Goal: Task Accomplishment & Management: Manage account settings

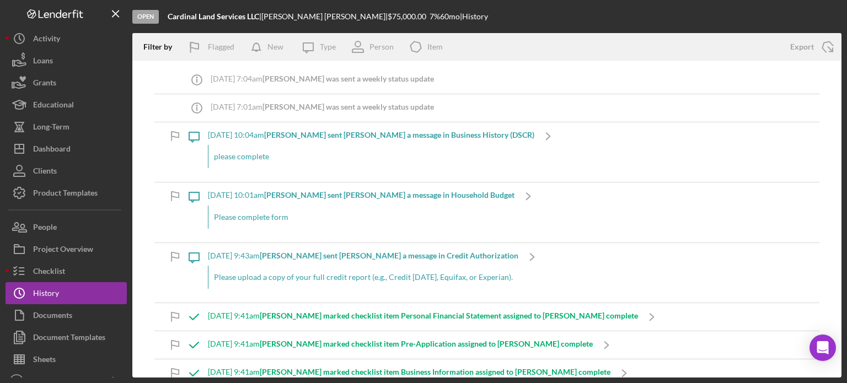
scroll to position [1158, 0]
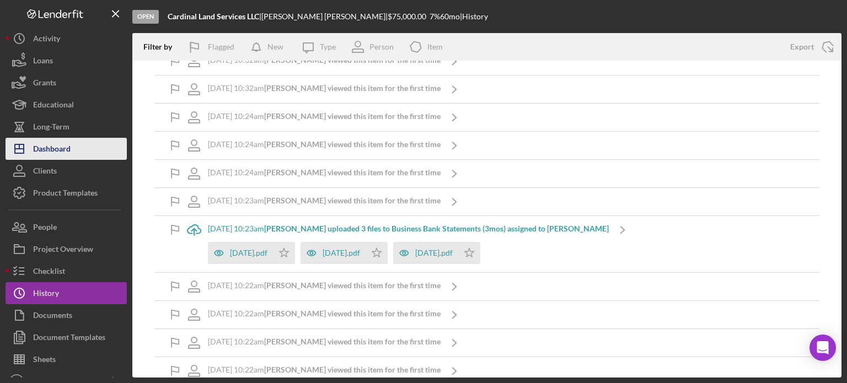
click at [49, 147] on div "Dashboard" at bounding box center [51, 150] width 37 height 25
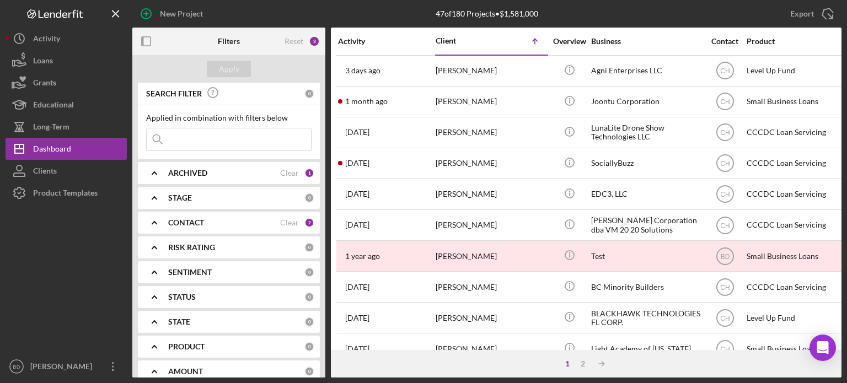
click at [176, 170] on b "ARCHIVED" at bounding box center [187, 173] width 39 height 9
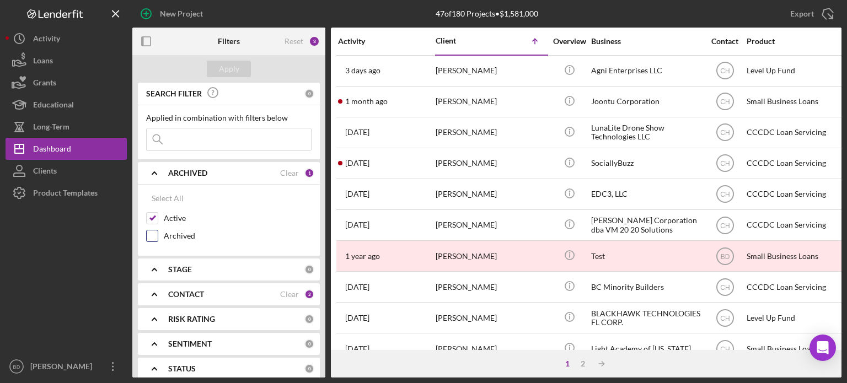
click at [156, 235] on input "Archived" at bounding box center [152, 235] width 11 height 11
checkbox input "true"
click at [212, 76] on button "Apply" at bounding box center [229, 69] width 44 height 17
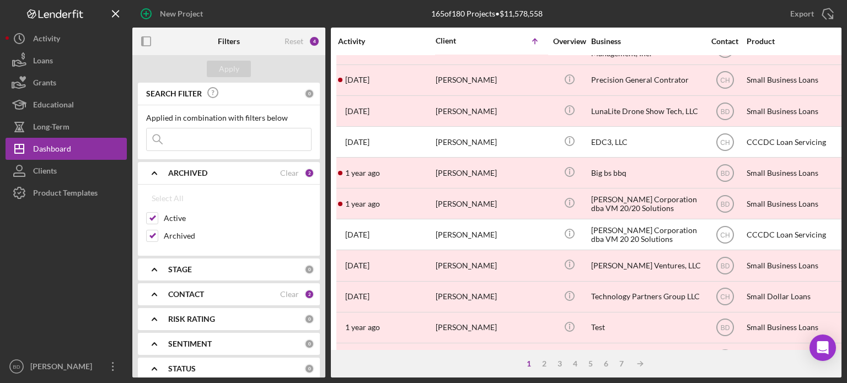
scroll to position [492, 0]
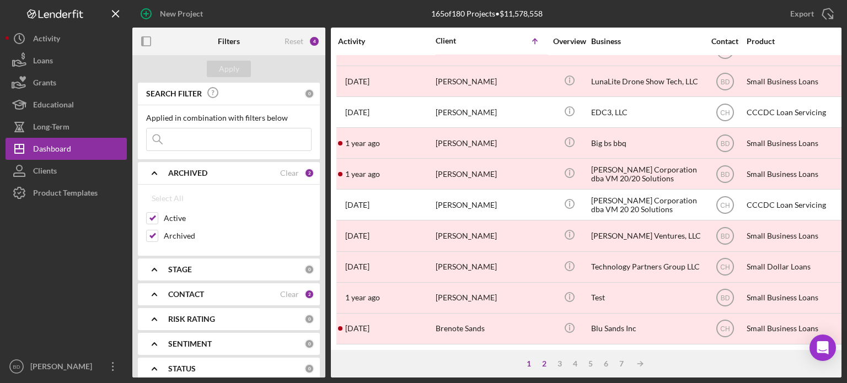
click at [540, 359] on div "2" at bounding box center [543, 363] width 15 height 9
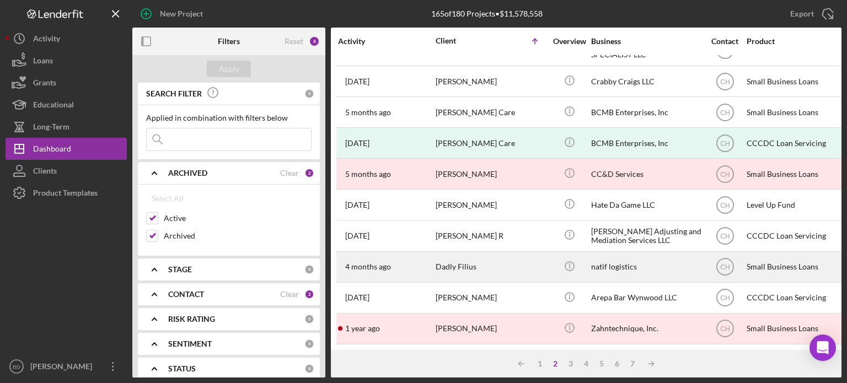
click at [543, 253] on div "Dadly Filius" at bounding box center [491, 267] width 110 height 29
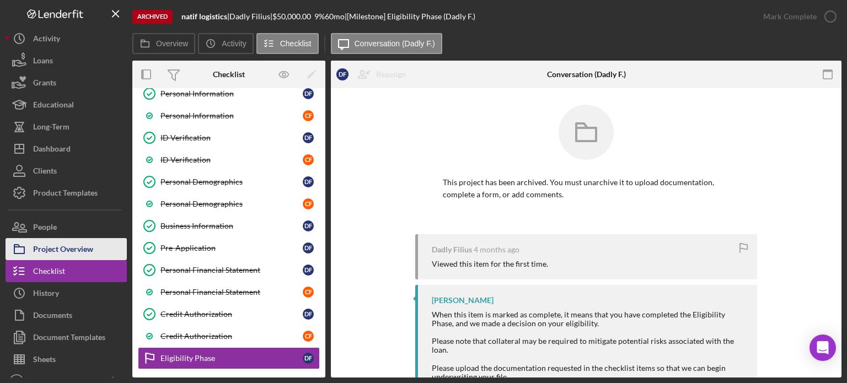
scroll to position [156, 0]
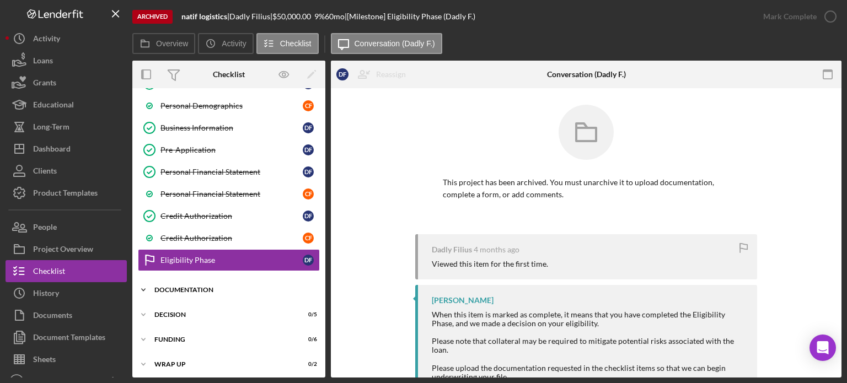
click at [181, 287] on div "Documentation" at bounding box center [232, 290] width 157 height 7
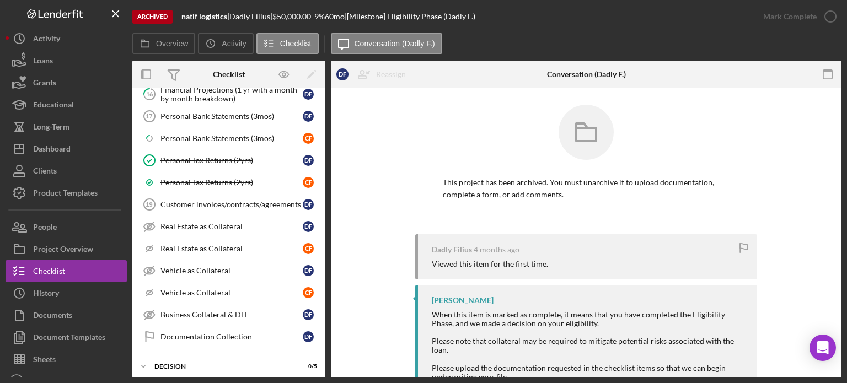
scroll to position [191, 0]
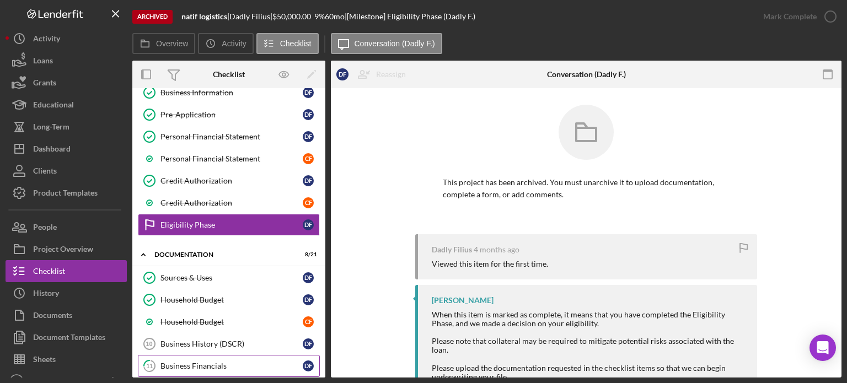
click at [248, 362] on div "Business Financials" at bounding box center [231, 366] width 142 height 9
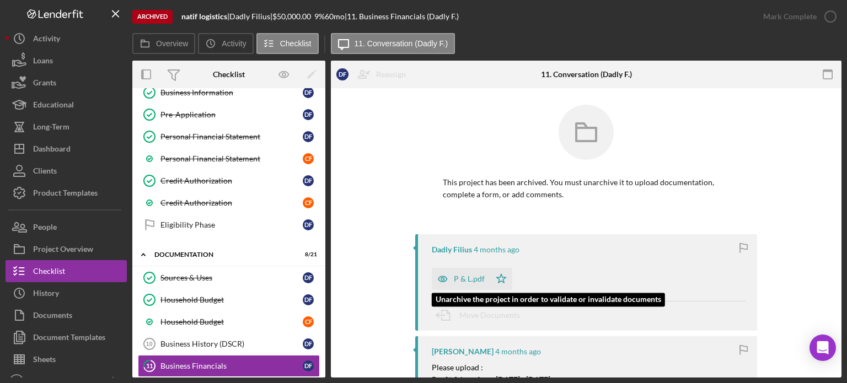
click at [441, 278] on icon "button" at bounding box center [443, 279] width 22 height 22
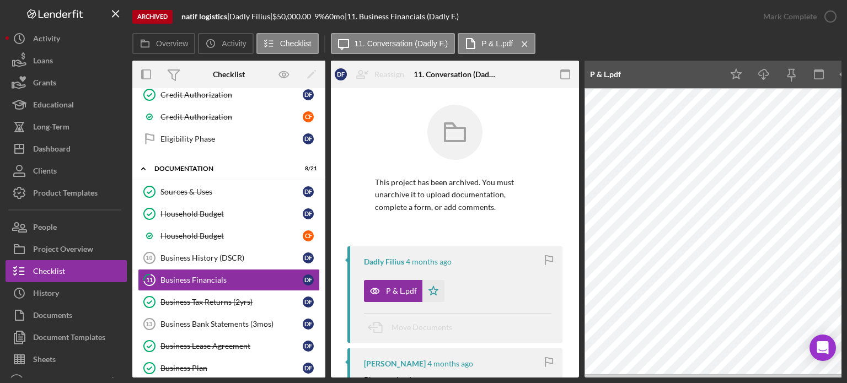
scroll to position [298, 0]
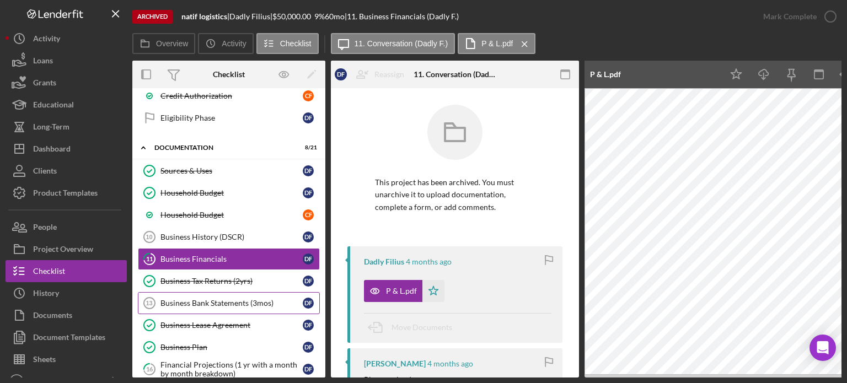
click at [228, 299] on div "Business Bank Statements (3mos)" at bounding box center [231, 303] width 142 height 9
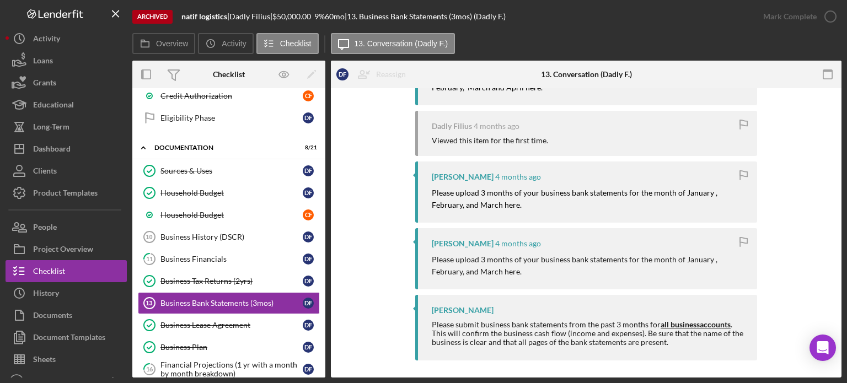
scroll to position [195, 0]
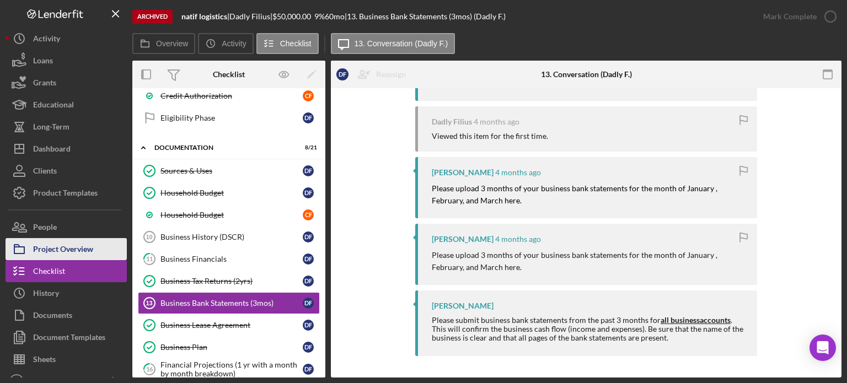
click at [57, 242] on div "Project Overview" at bounding box center [63, 250] width 60 height 25
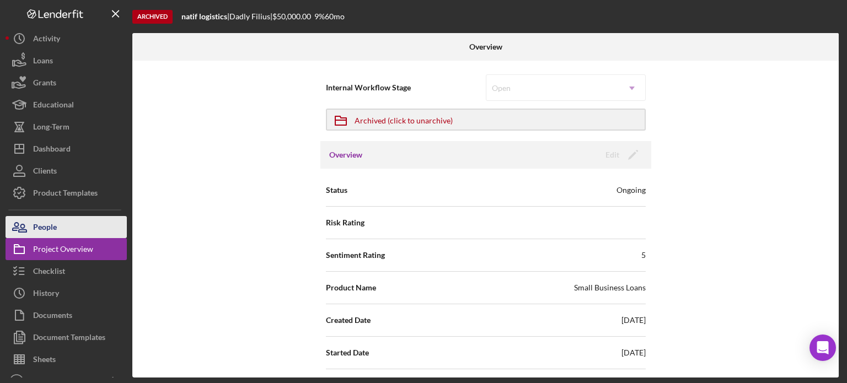
click at [50, 216] on div "People" at bounding box center [45, 228] width 24 height 25
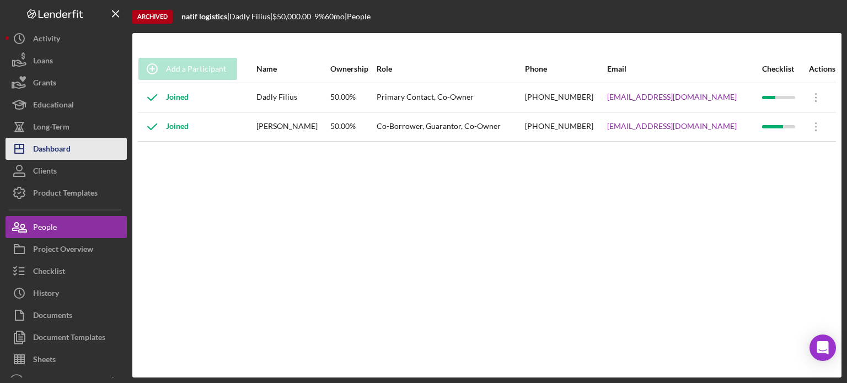
click at [71, 149] on div "Dashboard" at bounding box center [51, 150] width 37 height 25
